Goal: Contribute content: Add original content to the website for others to see

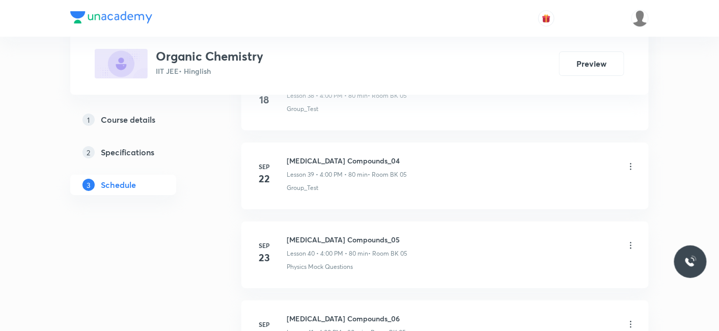
scroll to position [3789, 0]
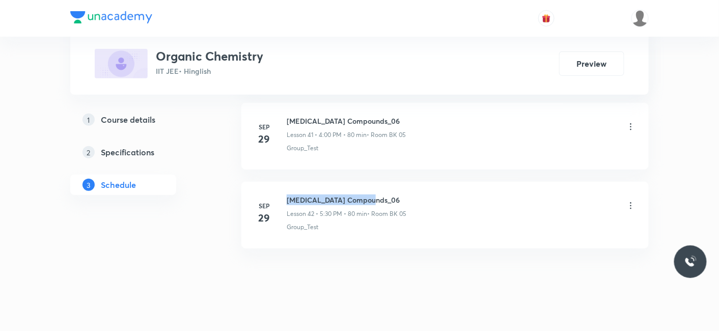
drag, startPoint x: 288, startPoint y: 185, endPoint x: 374, endPoint y: 185, distance: 86.6
click at [374, 195] on h6 "[MEDICAL_DATA] Compounds_06" at bounding box center [347, 200] width 120 height 11
click at [630, 201] on icon at bounding box center [631, 206] width 10 height 10
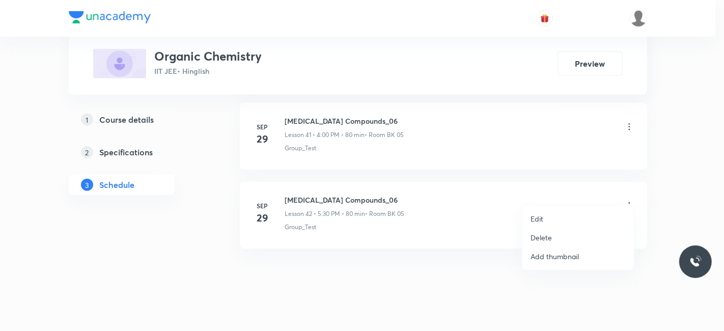
click at [556, 229] on li "Delete" at bounding box center [579, 237] width 112 height 19
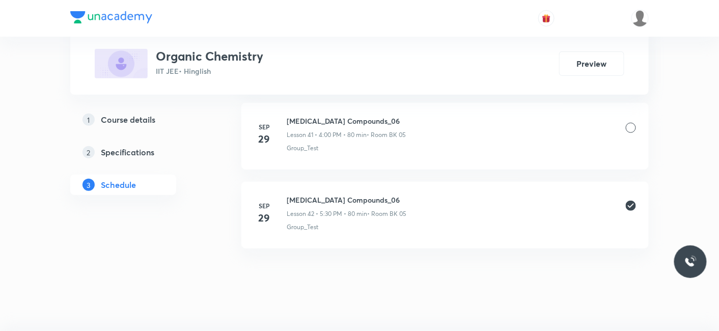
click at [521, 307] on button "Delete" at bounding box center [507, 310] width 90 height 24
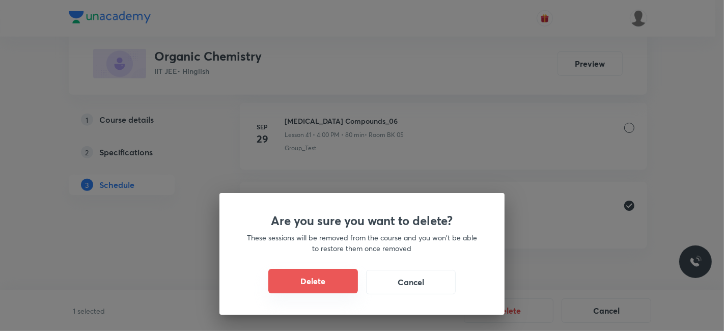
click at [323, 281] on button "Delete" at bounding box center [313, 281] width 90 height 24
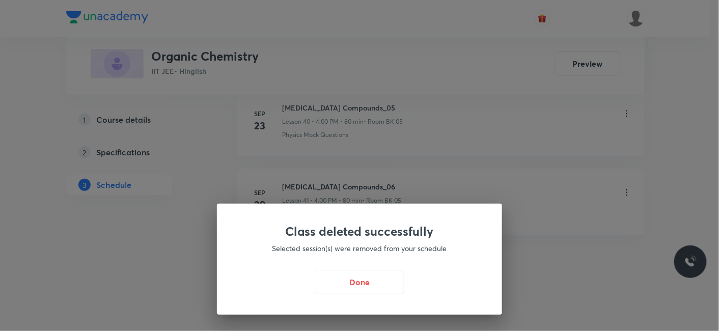
scroll to position [3710, 0]
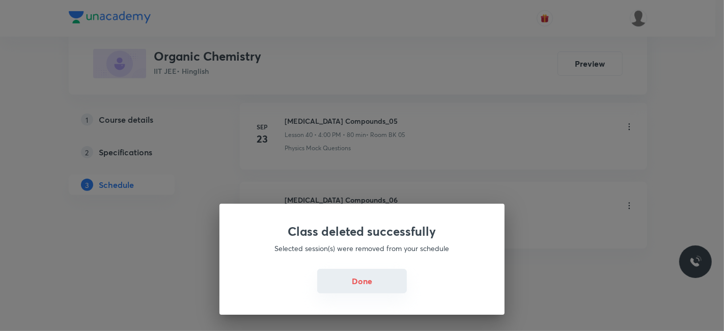
click at [369, 286] on button "Done" at bounding box center [362, 281] width 90 height 24
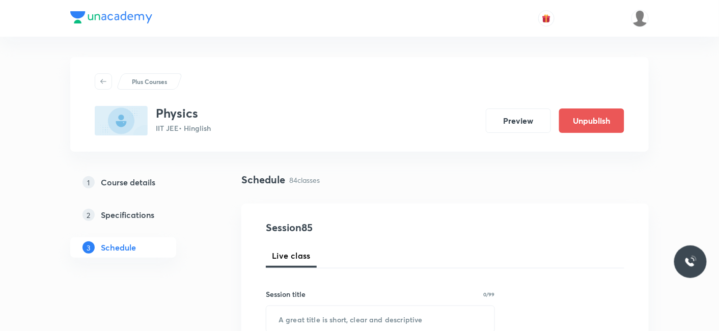
scroll to position [7158, 0]
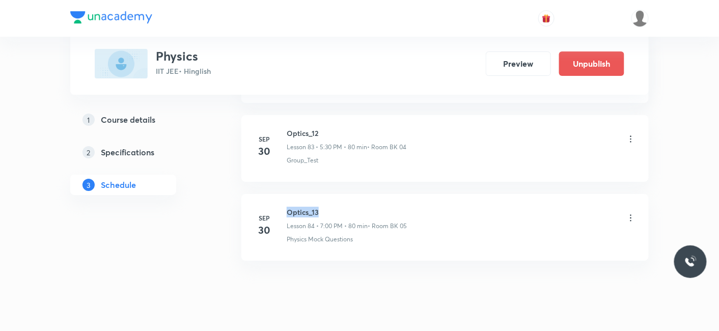
drag, startPoint x: 281, startPoint y: 181, endPoint x: 346, endPoint y: 181, distance: 64.7
click at [346, 194] on li "Sep 30 Optics_13 Lesson 84 • 7:00 PM • 80 min • Room BK 05 Physics Mock Questio…" at bounding box center [445, 227] width 408 height 67
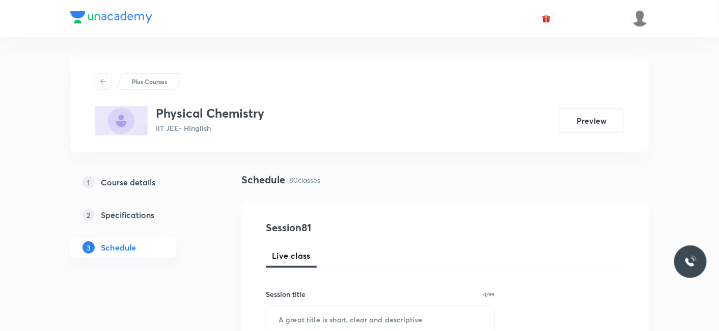
scroll to position [6843, 0]
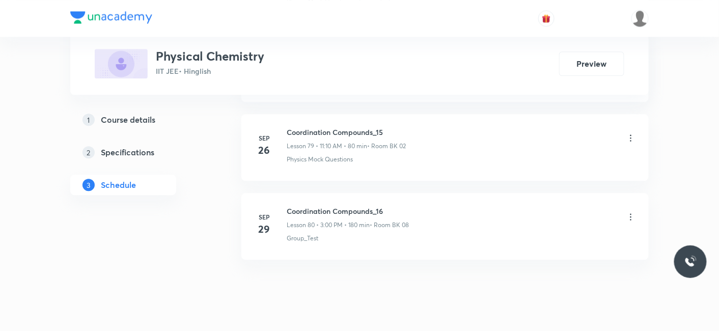
drag, startPoint x: 285, startPoint y: 186, endPoint x: 388, endPoint y: 185, distance: 102.9
click at [388, 206] on div "Sep 29 Coordination Compounds_16 Lesson 80 • 3:00 PM • 180 min • Room BK 08 Gro…" at bounding box center [445, 224] width 382 height 37
drag, startPoint x: 389, startPoint y: 185, endPoint x: 284, endPoint y: 184, distance: 104.9
click at [284, 206] on div "Sep 29 Coordination Compounds_16 Lesson 80 • 3:00 PM • 180 min • Room BK 08 Gro…" at bounding box center [445, 224] width 382 height 37
copy h6 "Coordination Compounds_16"
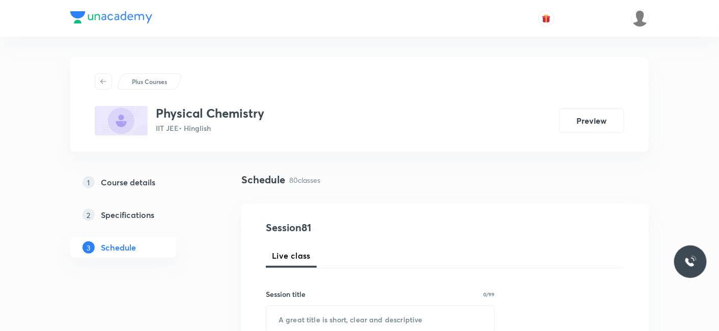
scroll to position [57, 0]
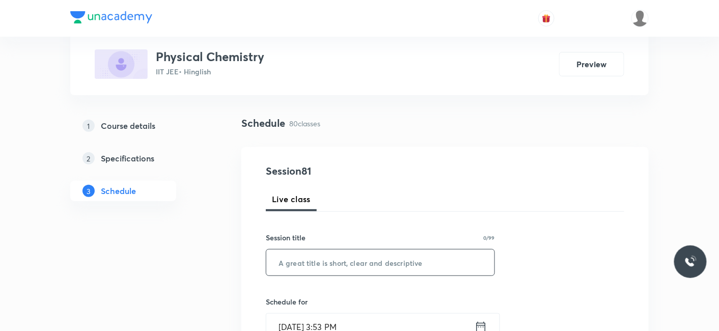
click at [314, 266] on input "text" at bounding box center [380, 263] width 228 height 26
paste input "Coordination Compounds_16"
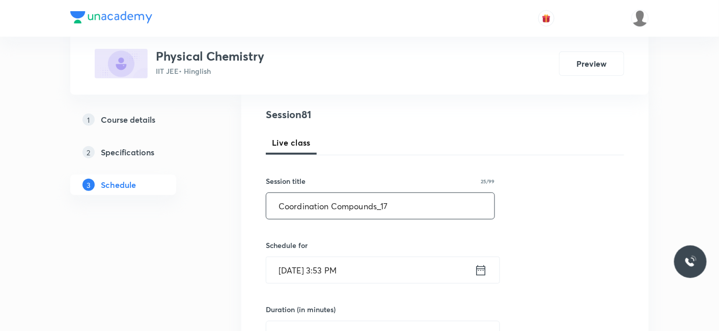
type input "Coordination Compounds_17"
click at [334, 267] on input "Sep 30, 2025, 3:53 PM" at bounding box center [370, 270] width 208 height 26
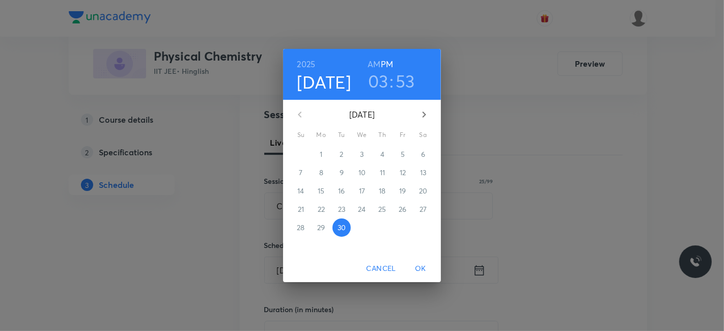
click at [423, 117] on icon "button" at bounding box center [425, 115] width 4 height 6
click at [401, 151] on p "3" at bounding box center [403, 154] width 4 height 10
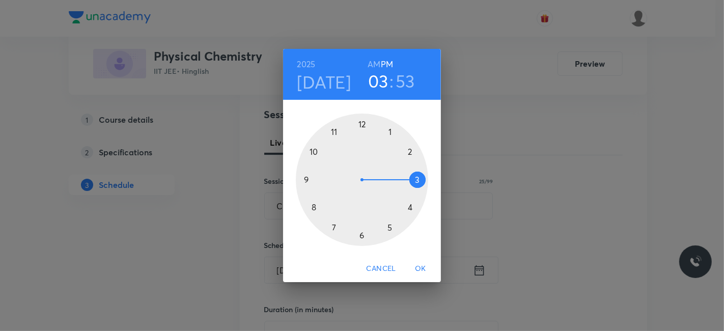
click at [315, 204] on div at bounding box center [362, 180] width 132 height 132
click at [361, 122] on div at bounding box center [362, 180] width 132 height 132
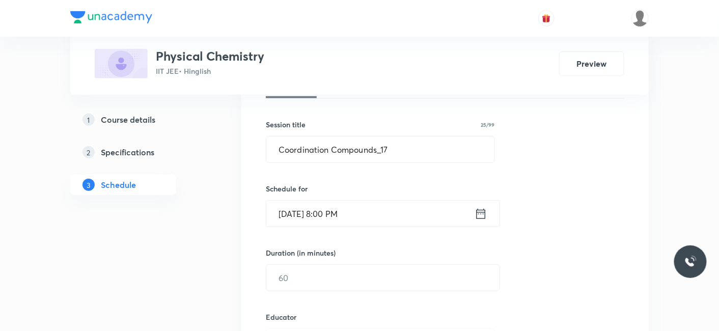
scroll to position [226, 0]
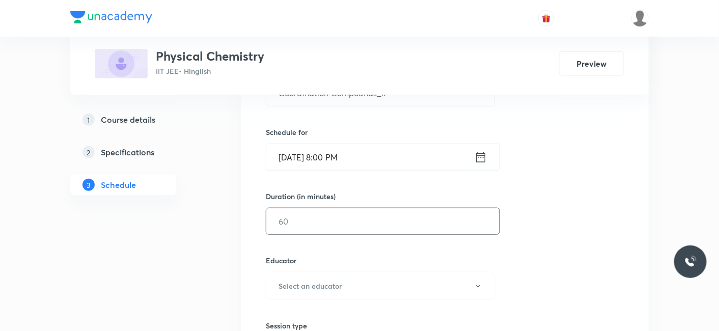
click at [293, 213] on input "text" at bounding box center [382, 221] width 233 height 26
type input "80"
click at [286, 281] on h6 "Select an educator" at bounding box center [310, 286] width 63 height 11
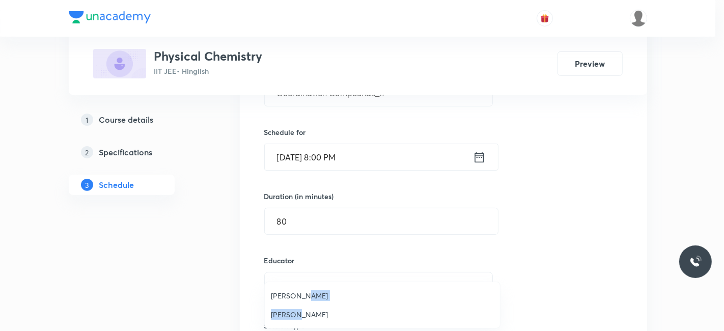
drag, startPoint x: 297, startPoint y: 313, endPoint x: 301, endPoint y: 299, distance: 14.7
click at [301, 299] on ul "Abhilash Patel Sumit Gupta" at bounding box center [382, 305] width 235 height 46
click at [283, 296] on span "Abhilash Patel" at bounding box center [382, 295] width 223 height 11
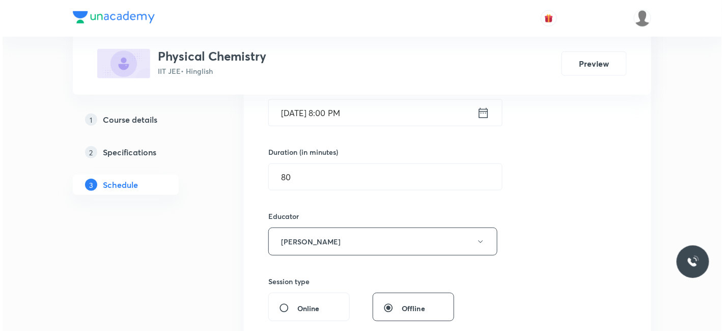
scroll to position [339, 0]
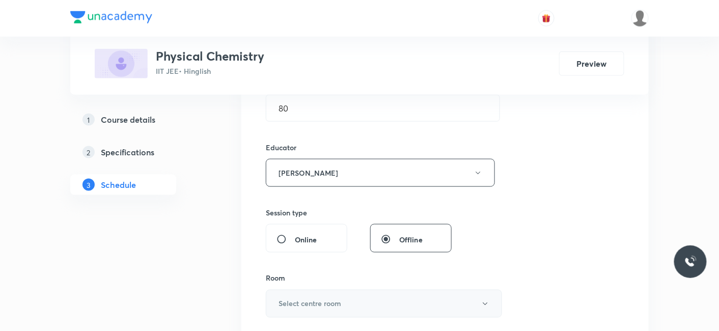
click at [296, 300] on h6 "Select centre room" at bounding box center [310, 304] width 63 height 11
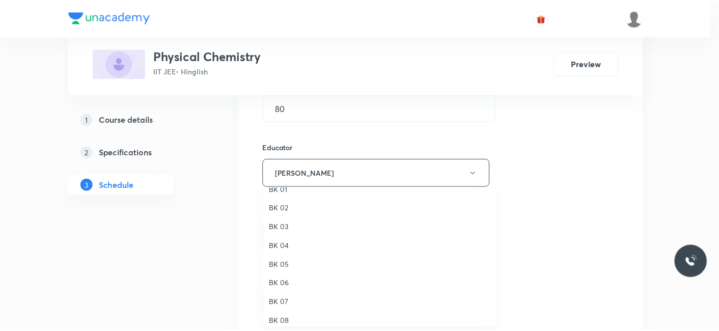
scroll to position [19, 0]
click at [287, 311] on span "BK 08" at bounding box center [382, 314] width 223 height 11
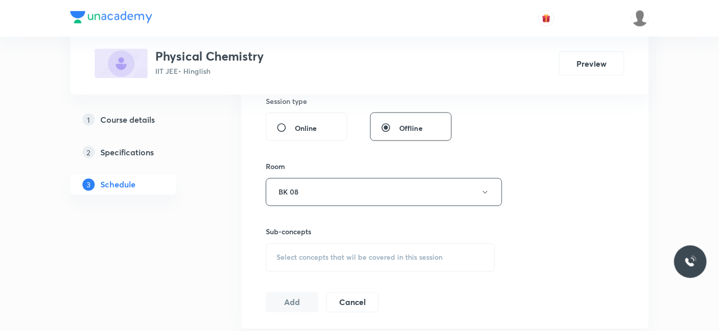
scroll to position [452, 0]
click at [309, 239] on div "Sub-concepts Select concepts that wil be covered in this session" at bounding box center [380, 247] width 229 height 45
click at [311, 253] on span "Select concepts that wil be covered in this session" at bounding box center [360, 256] width 166 height 8
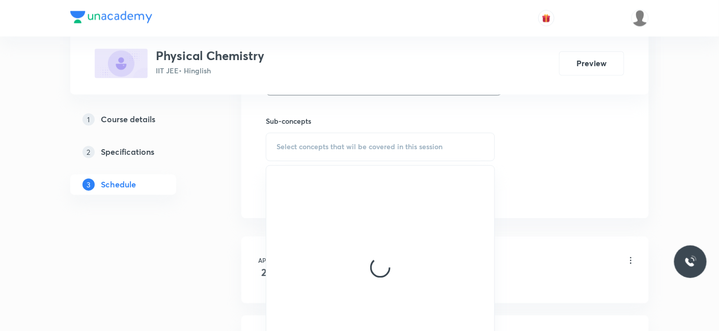
scroll to position [566, 0]
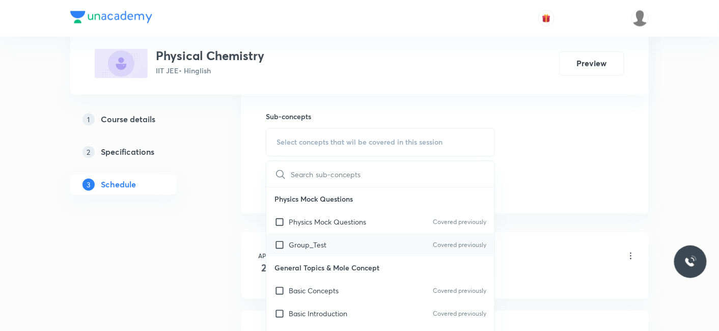
click at [317, 240] on p "Group_Test" at bounding box center [308, 245] width 38 height 11
checkbox input "true"
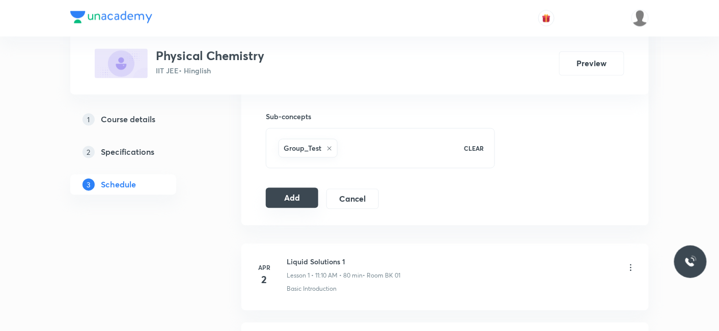
click at [307, 190] on button "Add" at bounding box center [292, 198] width 52 height 20
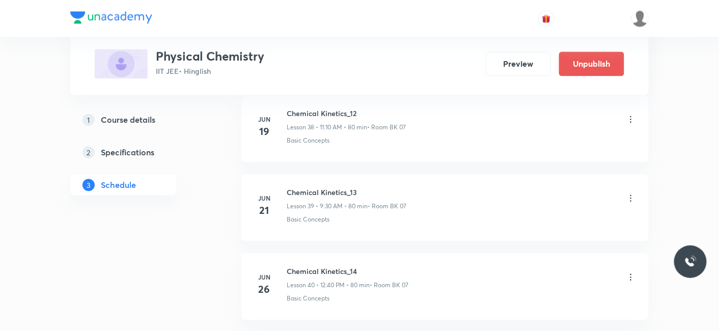
scroll to position [6390, 0]
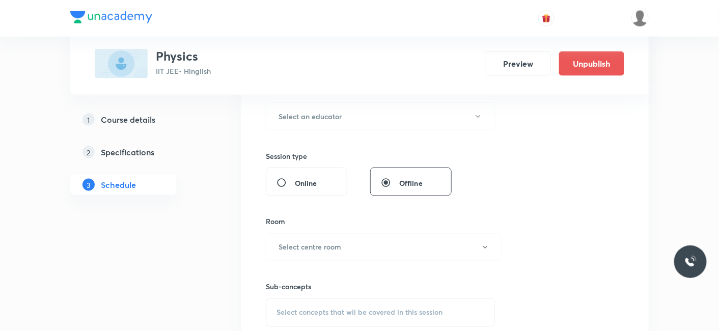
scroll to position [11091, 0]
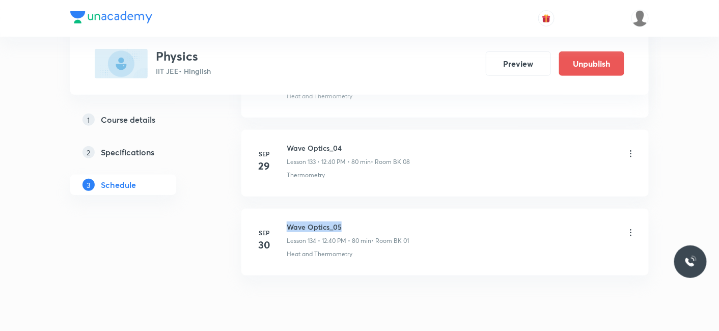
drag, startPoint x: 290, startPoint y: 184, endPoint x: 396, endPoint y: 184, distance: 106.0
click at [396, 222] on h6 "Wave Optics_05" at bounding box center [348, 227] width 122 height 11
copy h6 "Wave Optics_05"
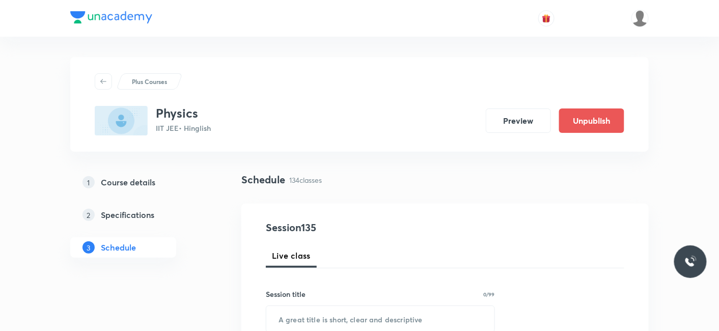
scroll to position [113, 0]
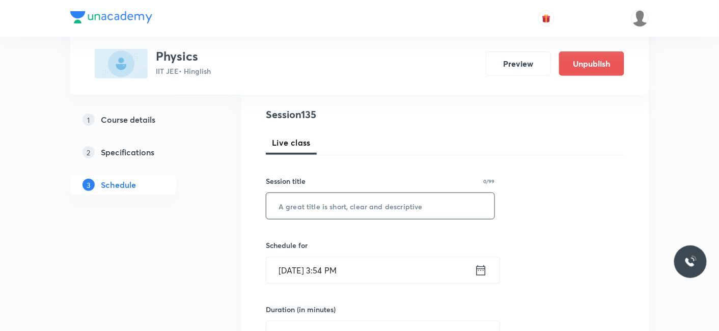
click at [343, 194] on input "text" at bounding box center [380, 206] width 228 height 26
paste input "Wave Optics_05"
type input "Wave Optics_06"
click at [297, 269] on input "Sep 30, 2025, 3:54 PM" at bounding box center [370, 270] width 208 height 26
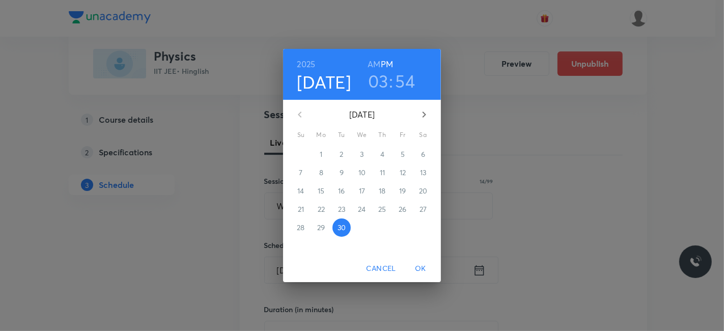
click at [425, 111] on icon "button" at bounding box center [424, 115] width 12 height 12
click at [403, 154] on p "3" at bounding box center [403, 154] width 4 height 10
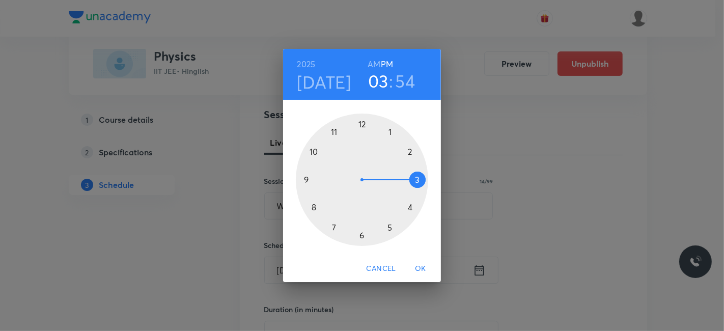
click at [305, 178] on div at bounding box center [362, 180] width 132 height 132
click at [375, 61] on h6 "AM" at bounding box center [374, 64] width 13 height 14
click at [360, 234] on div at bounding box center [362, 180] width 132 height 132
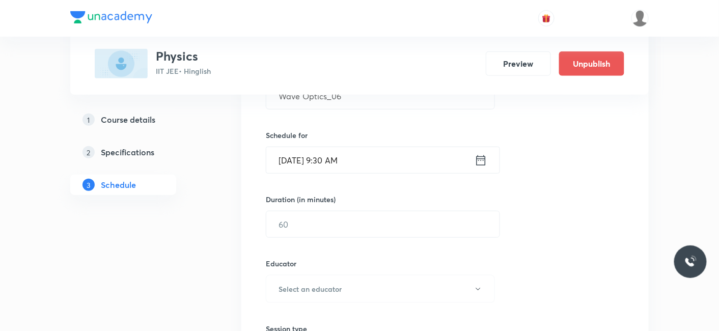
scroll to position [226, 0]
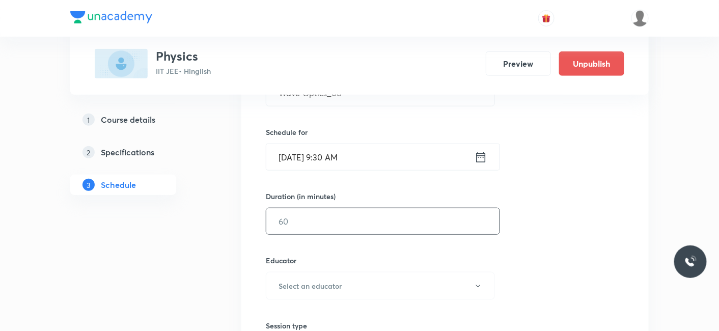
click at [308, 221] on input "text" at bounding box center [382, 221] width 233 height 26
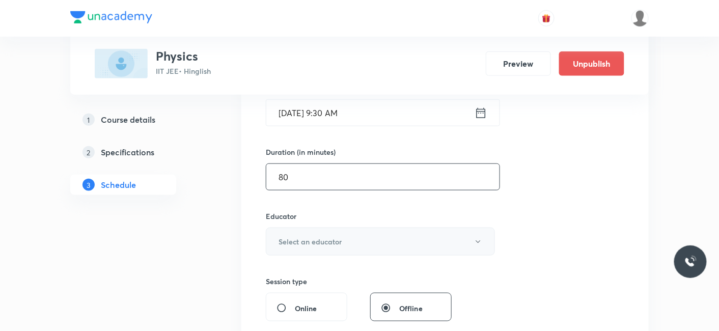
scroll to position [339, 0]
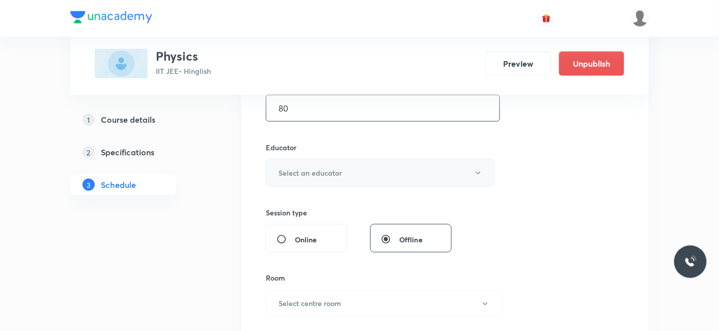
type input "80"
click at [326, 168] on h6 "Select an educator" at bounding box center [310, 173] width 63 height 11
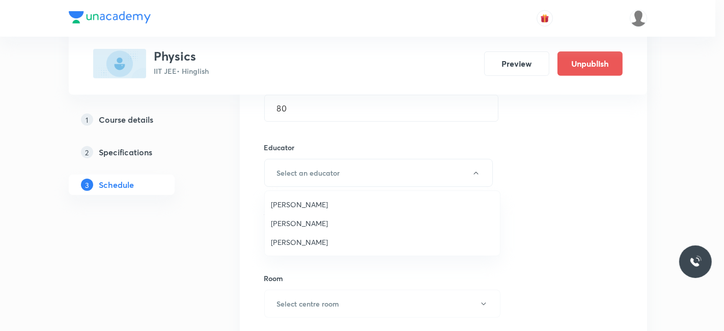
click at [298, 239] on span "Siddharth Jindal" at bounding box center [382, 242] width 223 height 11
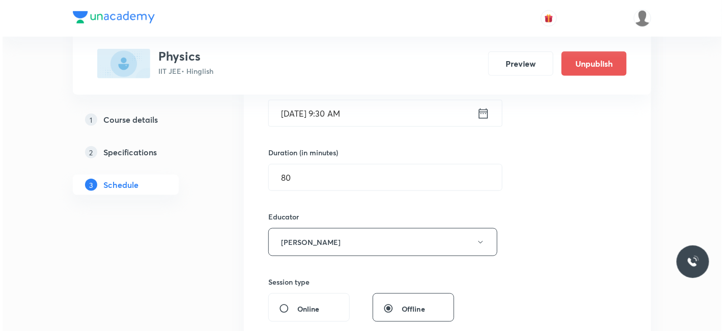
scroll to position [396, 0]
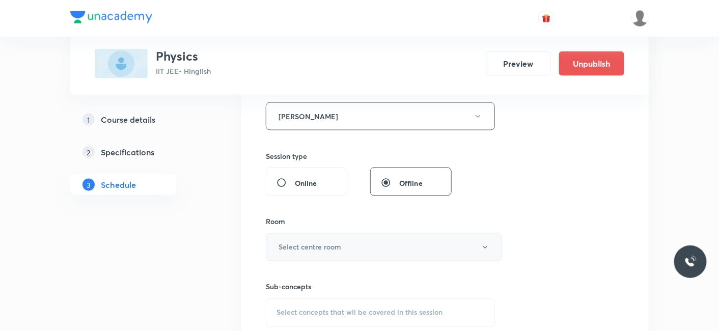
click at [299, 249] on h6 "Select centre room" at bounding box center [310, 247] width 63 height 11
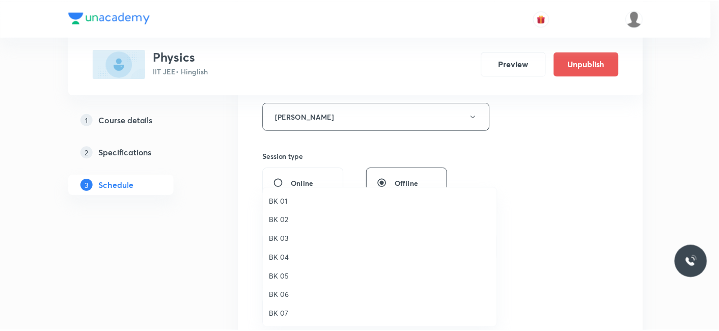
scroll to position [19, 0]
click at [286, 313] on span "BK 08" at bounding box center [382, 314] width 223 height 11
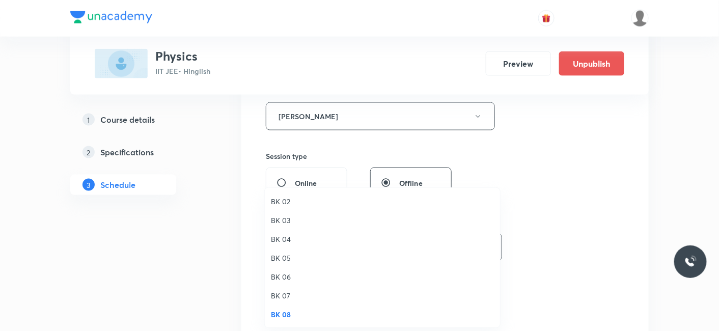
drag, startPoint x: 170, startPoint y: 298, endPoint x: 246, endPoint y: 288, distance: 76.0
click at [169, 297] on div "BK 01 BK 02 BK 03 BK 04 BK 05 BK 06 BK 07 BK 08" at bounding box center [359, 165] width 719 height 331
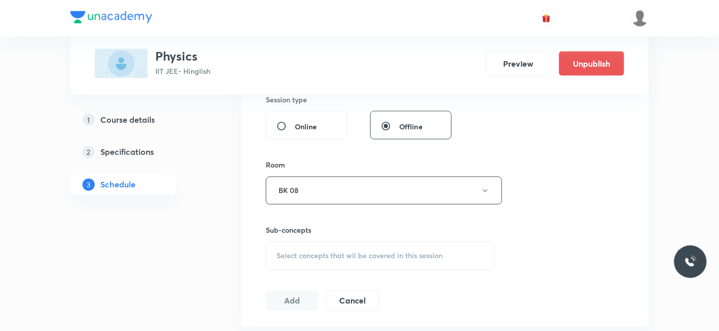
click at [305, 257] on span "Select concepts that wil be covered in this session" at bounding box center [360, 256] width 166 height 8
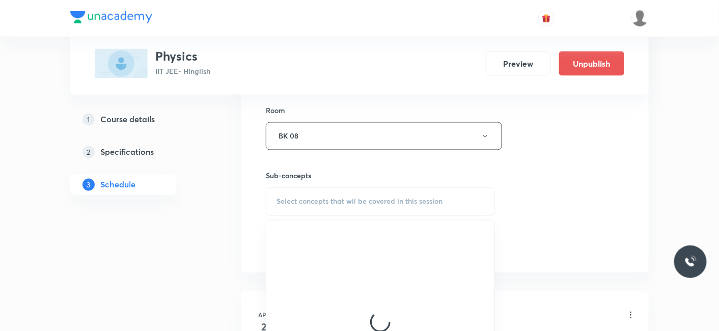
scroll to position [623, 0]
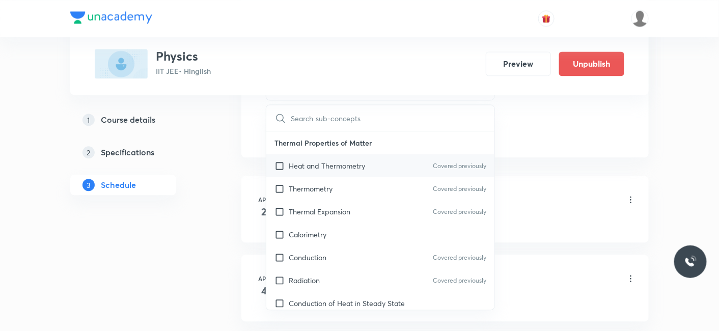
click at [314, 164] on p "Heat and Thermometry" at bounding box center [327, 165] width 76 height 11
checkbox input "true"
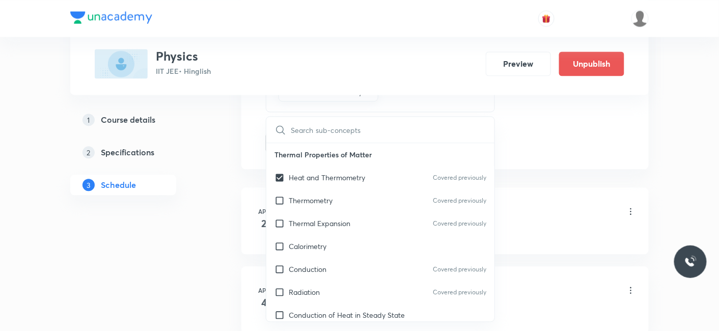
click at [203, 164] on div "1 Course details 2 Specifications 3 Schedule" at bounding box center [139, 159] width 139 height 98
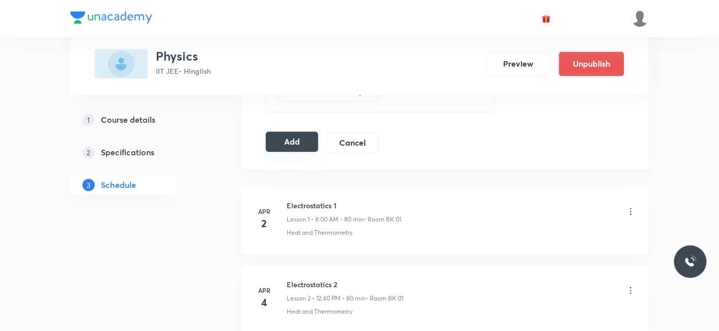
click at [289, 143] on button "Add" at bounding box center [292, 141] width 52 height 20
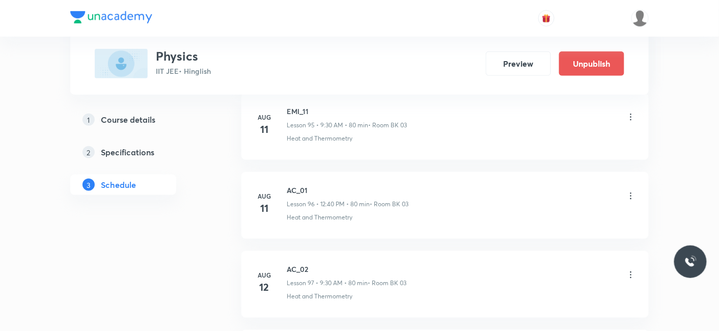
scroll to position [10560, 0]
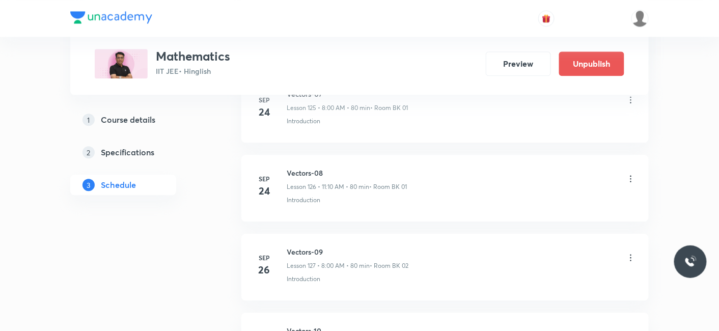
scroll to position [10791, 0]
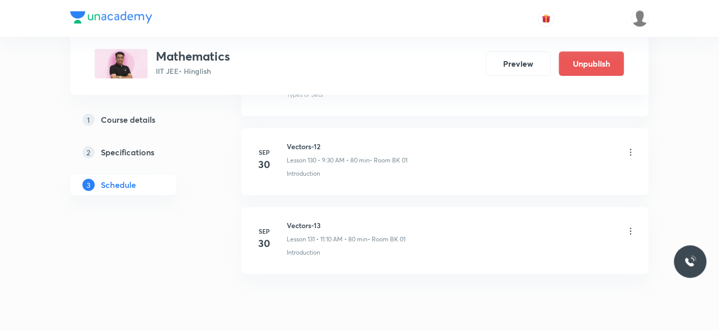
click at [294, 207] on li "Sep 30 Vectors-13 Lesson 131 • 11:10 AM • 80 min • Room BK 01 Introduction" at bounding box center [445, 240] width 408 height 67
drag, startPoint x: 287, startPoint y: 188, endPoint x: 354, endPoint y: 187, distance: 66.2
click at [354, 220] on h6 "Vectors-13" at bounding box center [346, 225] width 119 height 11
copy h6 "Vectors-13"
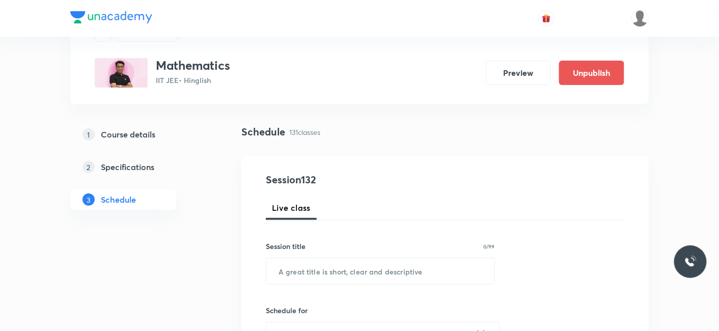
scroll to position [113, 0]
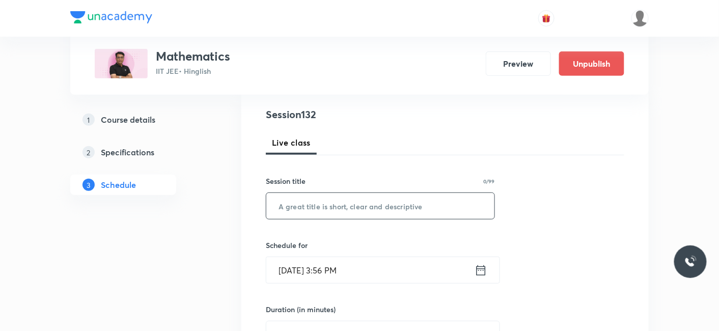
click at [357, 208] on input "text" at bounding box center [380, 206] width 228 height 26
paste input "Vectors-13"
type input "Vectors-14"
click at [399, 277] on input "Sep 30, 2025, 3:56 PM" at bounding box center [370, 270] width 208 height 26
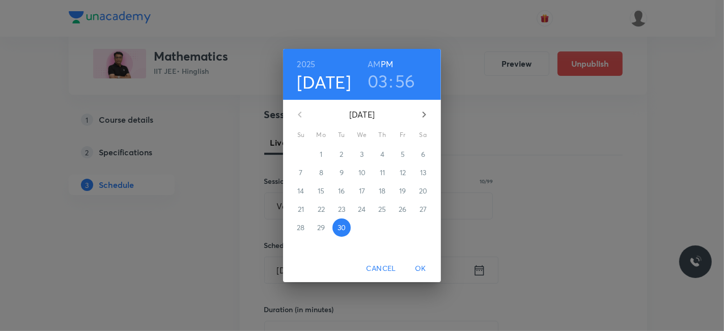
click at [428, 110] on icon "button" at bounding box center [424, 115] width 12 height 12
click at [427, 113] on icon "button" at bounding box center [424, 115] width 12 height 12
click at [303, 117] on icon "button" at bounding box center [300, 115] width 12 height 12
click at [403, 152] on p "3" at bounding box center [403, 154] width 4 height 10
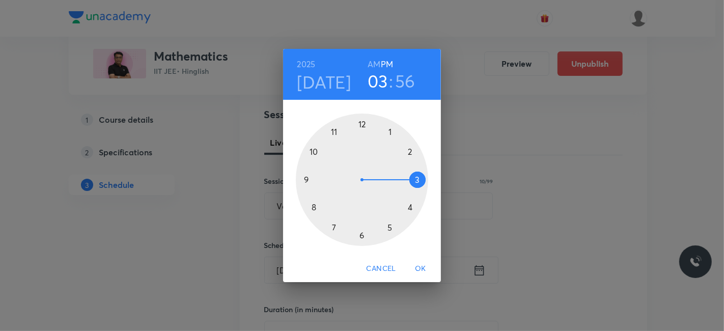
click at [372, 63] on h6 "AM" at bounding box center [374, 64] width 13 height 14
click at [335, 131] on div at bounding box center [362, 180] width 132 height 132
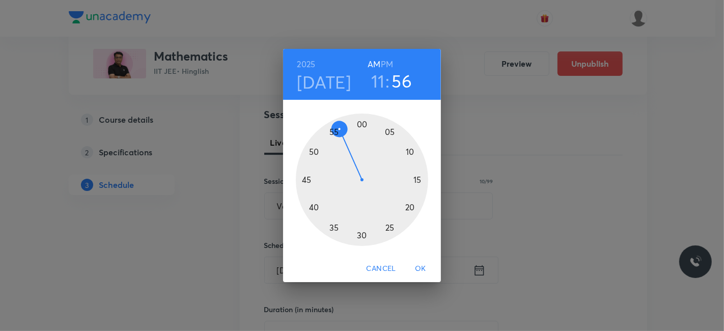
click at [412, 150] on div at bounding box center [362, 180] width 132 height 132
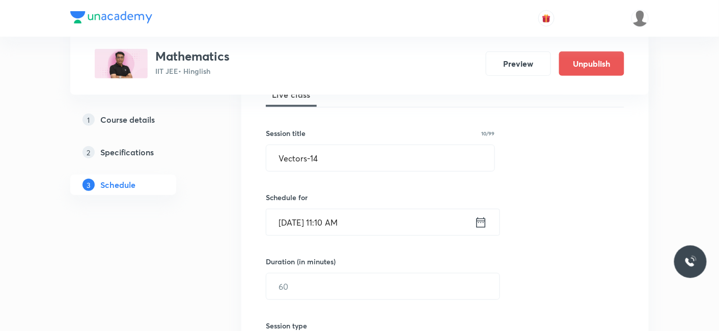
scroll to position [226, 0]
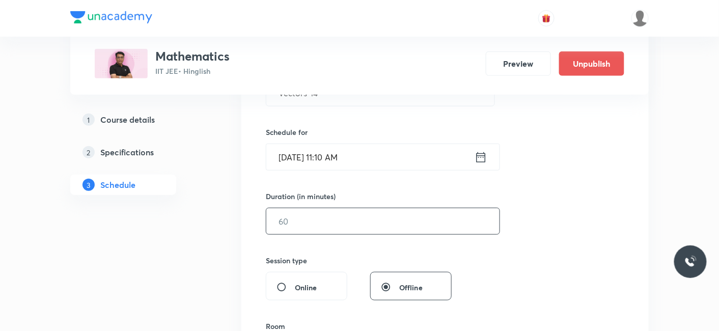
click at [317, 208] on input "text" at bounding box center [382, 221] width 233 height 26
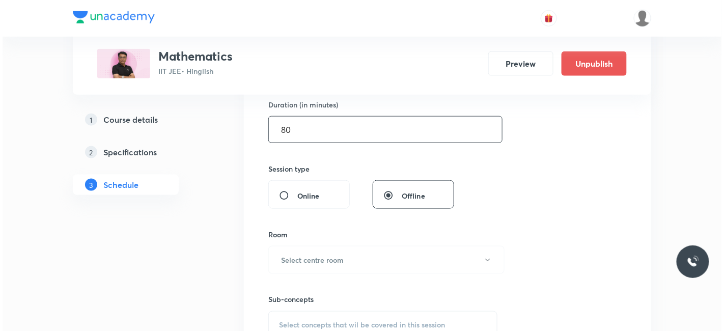
scroll to position [452, 0]
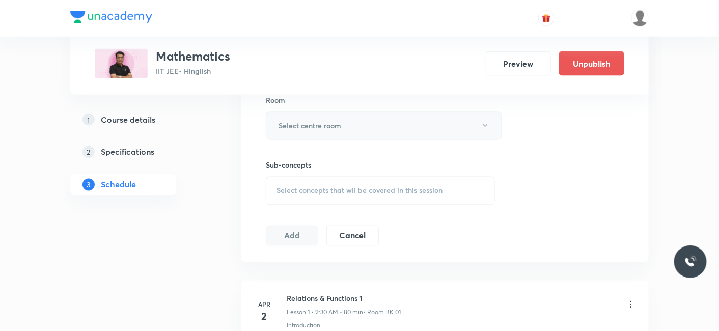
type input "80"
click at [295, 128] on h6 "Select centre room" at bounding box center [310, 125] width 63 height 11
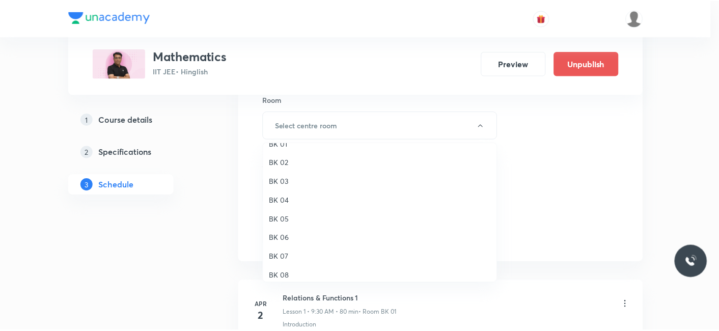
scroll to position [19, 0]
click at [289, 267] on span "BK 08" at bounding box center [382, 269] width 223 height 11
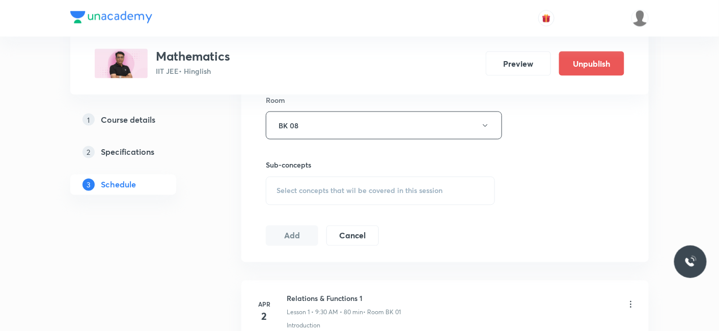
click at [323, 187] on span "Select concepts that wil be covered in this session" at bounding box center [360, 191] width 166 height 8
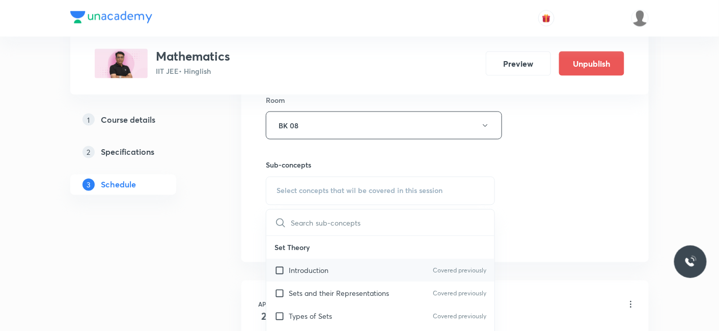
click at [312, 268] on p "Introduction" at bounding box center [309, 270] width 40 height 11
checkbox input "true"
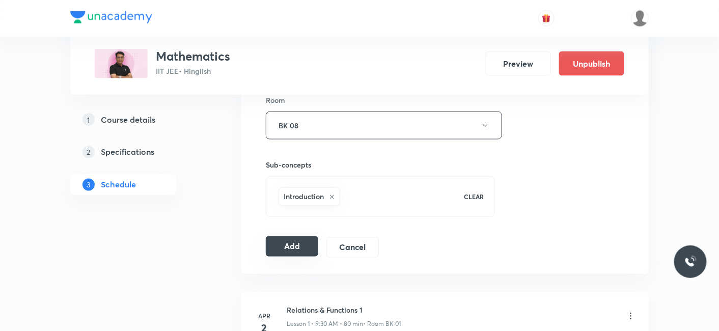
click at [303, 245] on button "Add" at bounding box center [292, 246] width 52 height 20
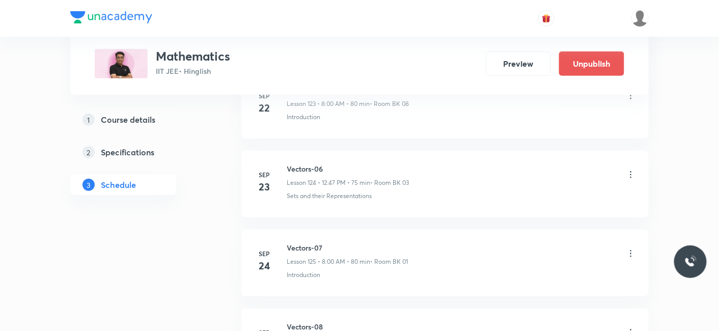
scroll to position [10324, 0]
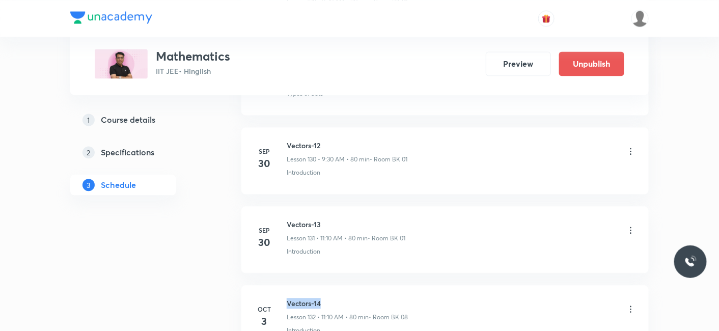
drag, startPoint x: 286, startPoint y: 262, endPoint x: 367, endPoint y: 262, distance: 80.5
click at [367, 298] on h6 "Vectors-14" at bounding box center [347, 303] width 121 height 11
copy h6 "Vectors-14"
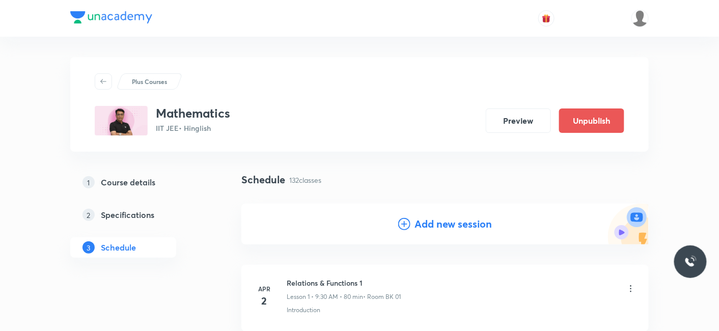
click at [466, 226] on h4 "Add new session" at bounding box center [453, 224] width 77 height 15
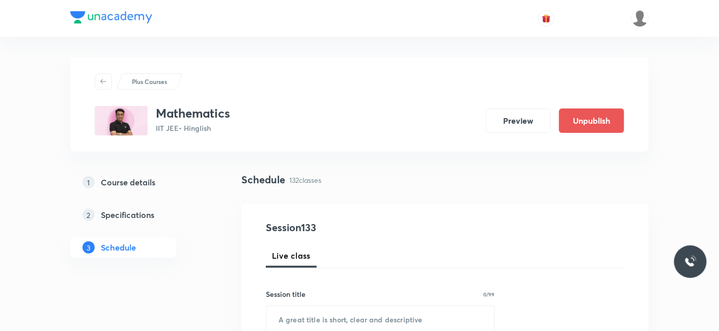
scroll to position [113, 0]
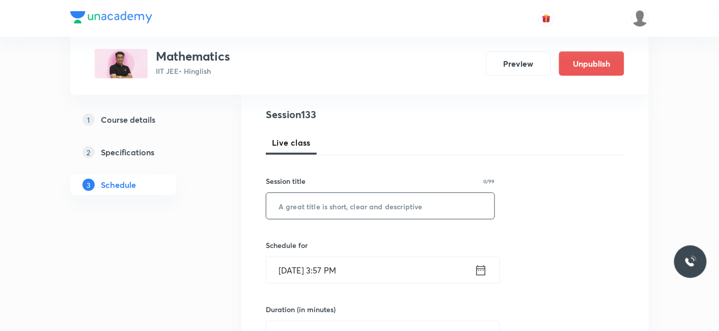
click at [285, 200] on input "text" at bounding box center [380, 206] width 228 height 26
paste input "Vectors-14"
type input "Vectors-15"
click at [332, 268] on input "Sep 30, 2025, 3:57 PM" at bounding box center [370, 270] width 208 height 26
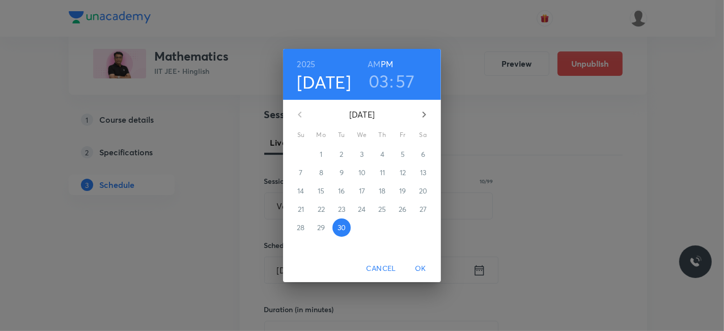
click at [423, 115] on icon "button" at bounding box center [424, 115] width 12 height 12
click at [401, 152] on p "3" at bounding box center [403, 154] width 4 height 10
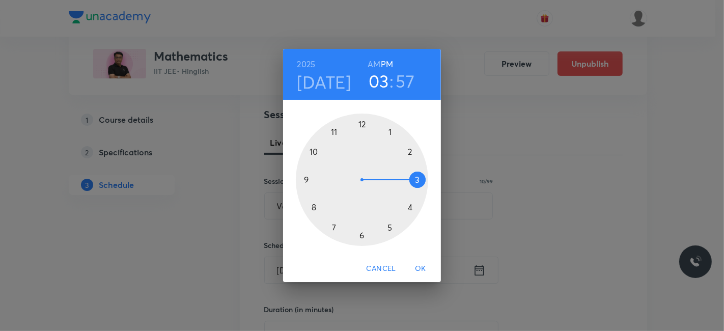
click at [364, 122] on div at bounding box center [362, 180] width 132 height 132
click at [314, 206] on div at bounding box center [362, 180] width 132 height 132
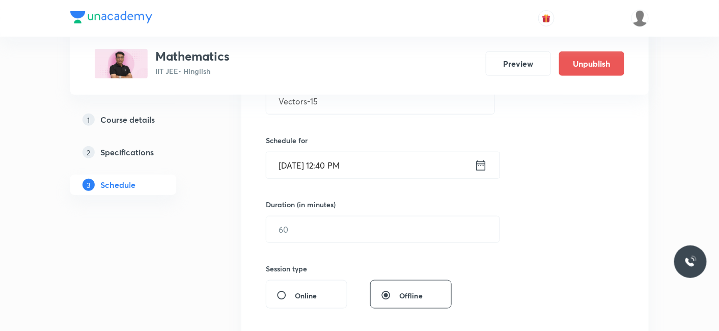
scroll to position [226, 0]
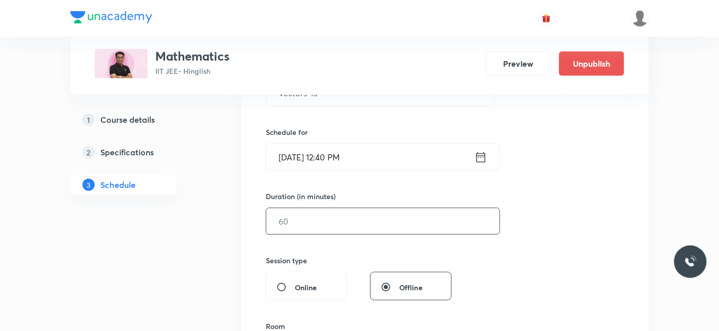
click at [322, 230] on input "text" at bounding box center [382, 221] width 233 height 26
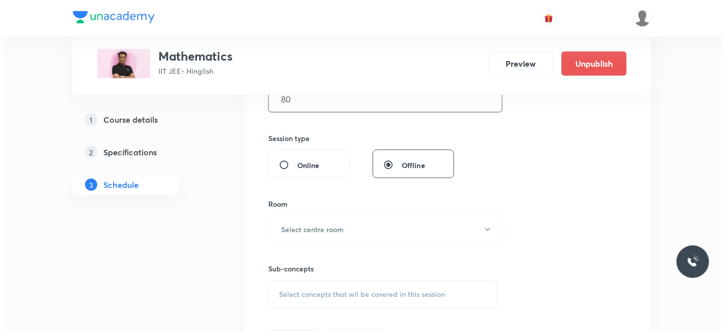
scroll to position [283, 0]
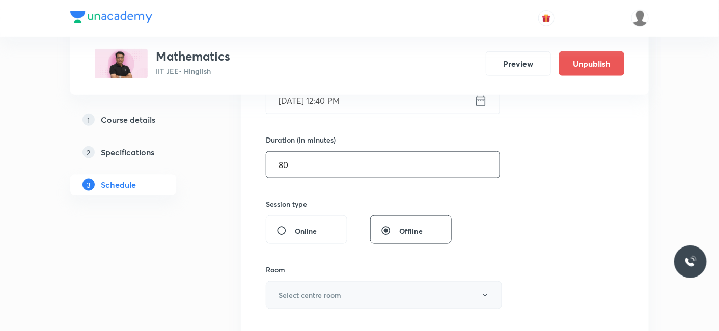
type input "80"
click at [310, 293] on h6 "Select centre room" at bounding box center [310, 295] width 63 height 11
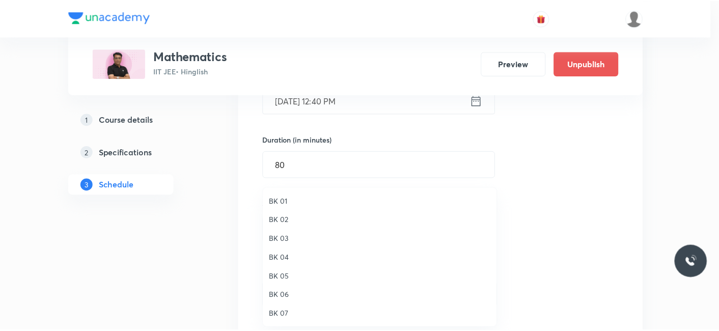
scroll to position [19, 0]
click at [281, 316] on span "BK 08" at bounding box center [382, 314] width 223 height 11
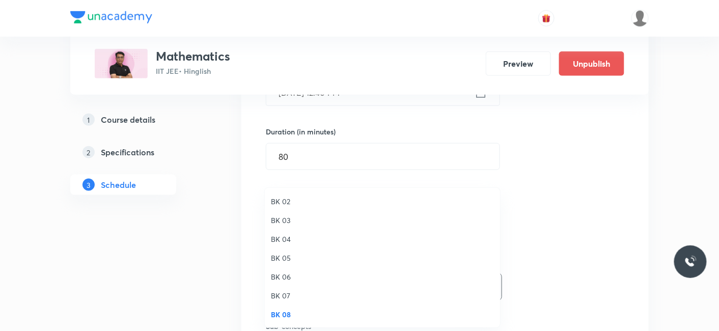
scroll to position [396, 0]
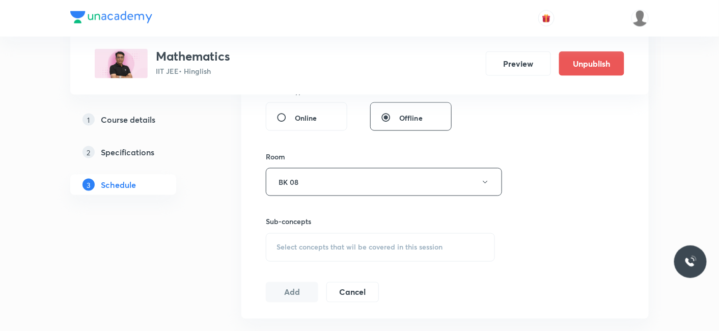
click at [320, 248] on span "Select concepts that wil be covered in this session" at bounding box center [360, 248] width 166 height 8
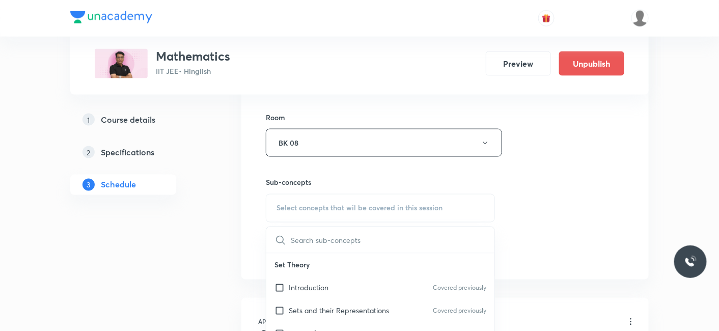
scroll to position [452, 0]
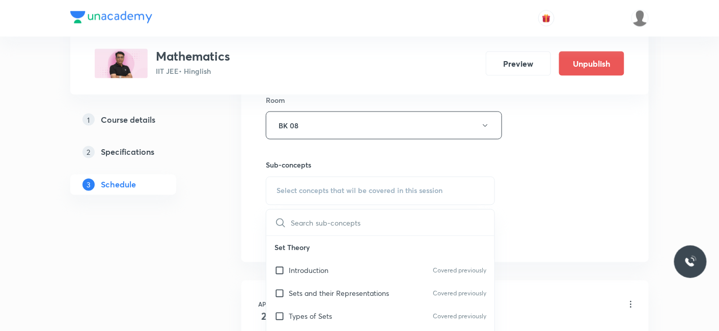
click at [298, 272] on p "Introduction" at bounding box center [309, 270] width 40 height 11
checkbox input "true"
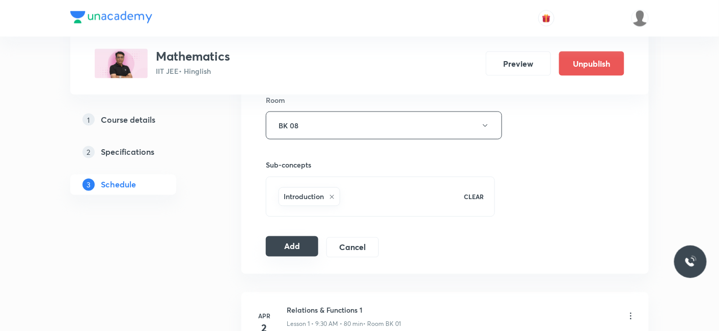
click at [295, 242] on button "Add" at bounding box center [292, 246] width 52 height 20
